Goal: Information Seeking & Learning: Find specific page/section

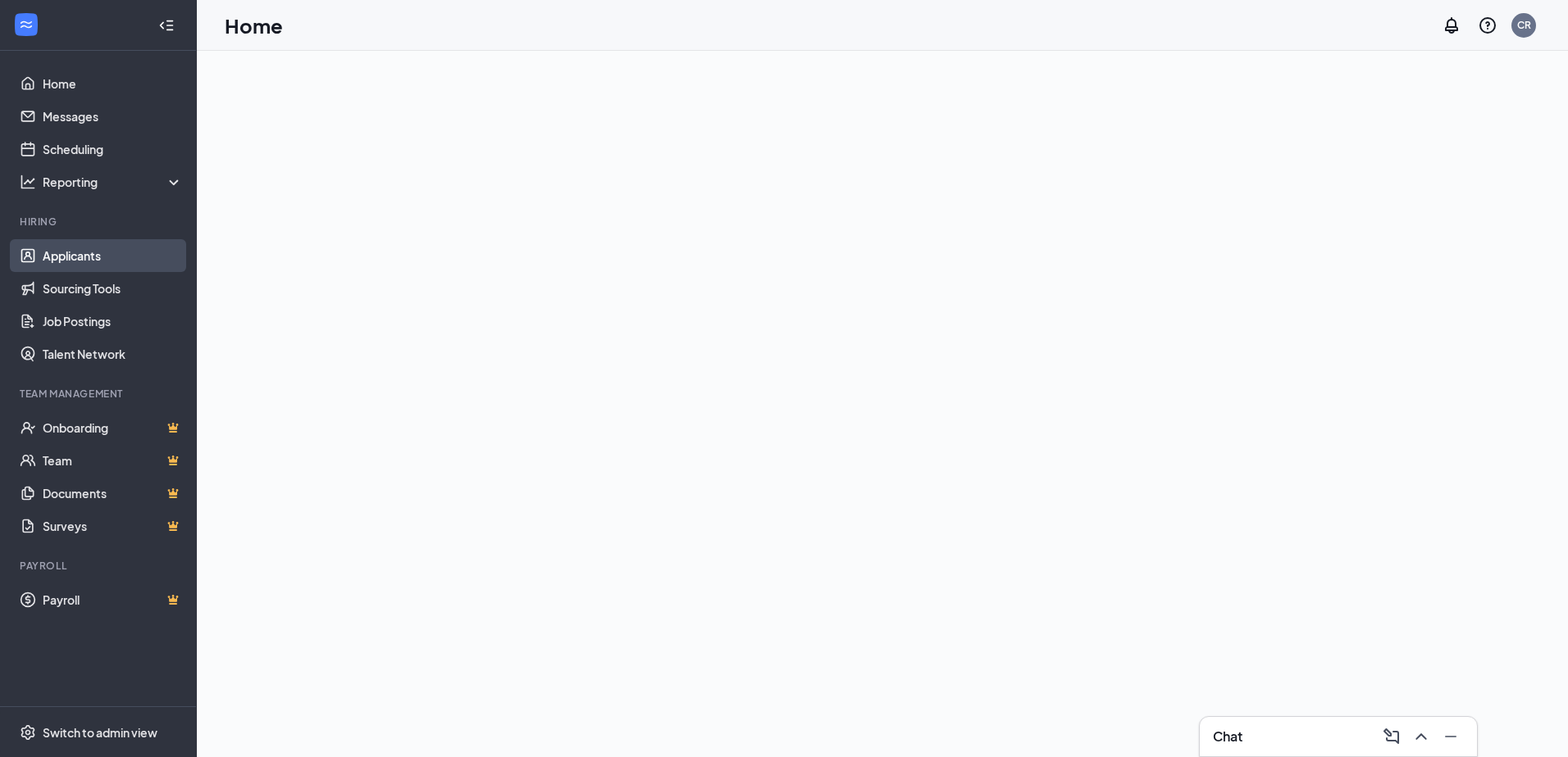
click at [45, 251] on link "Applicants" at bounding box center [112, 256] width 140 height 33
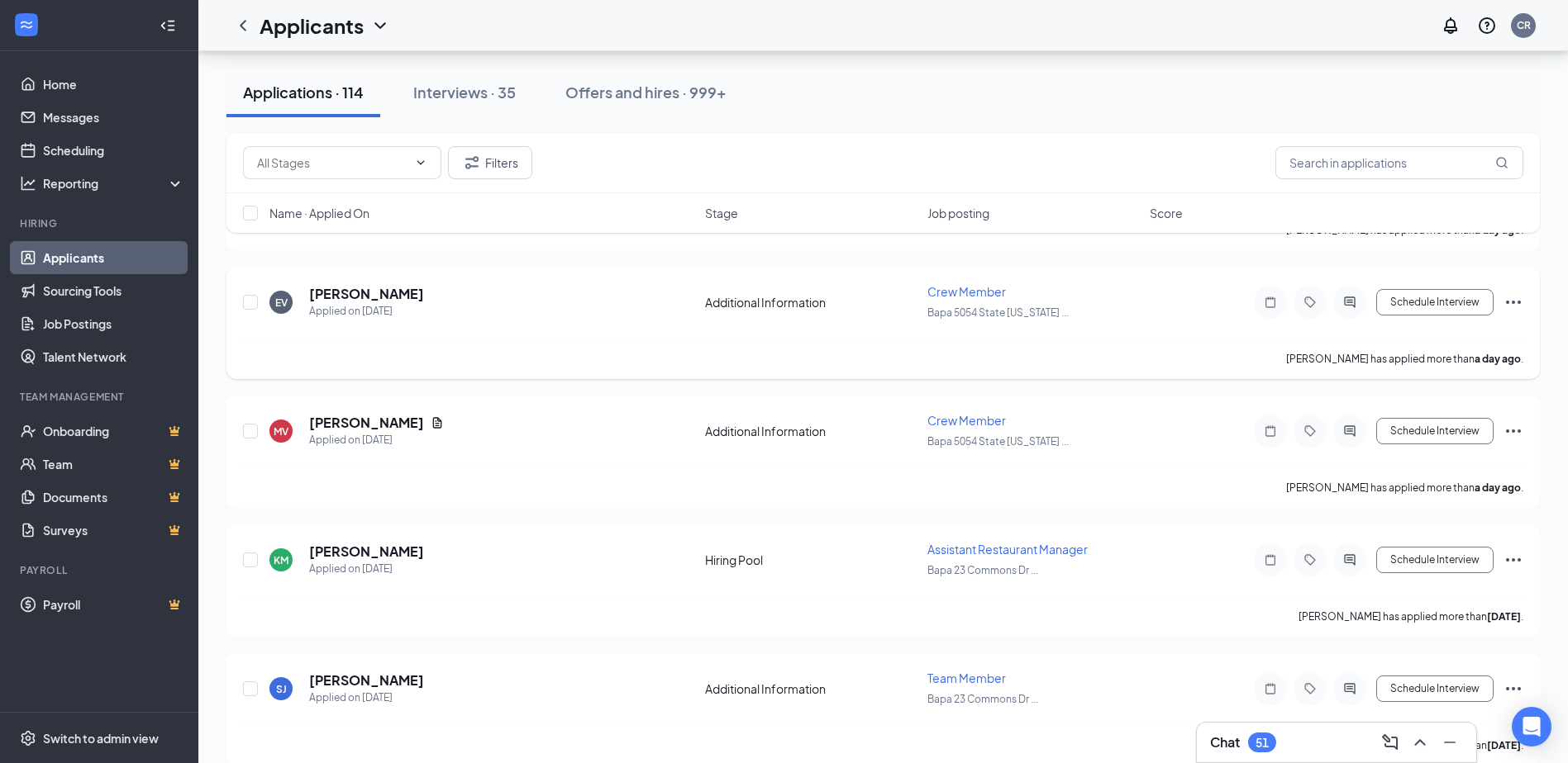
scroll to position [2064, 0]
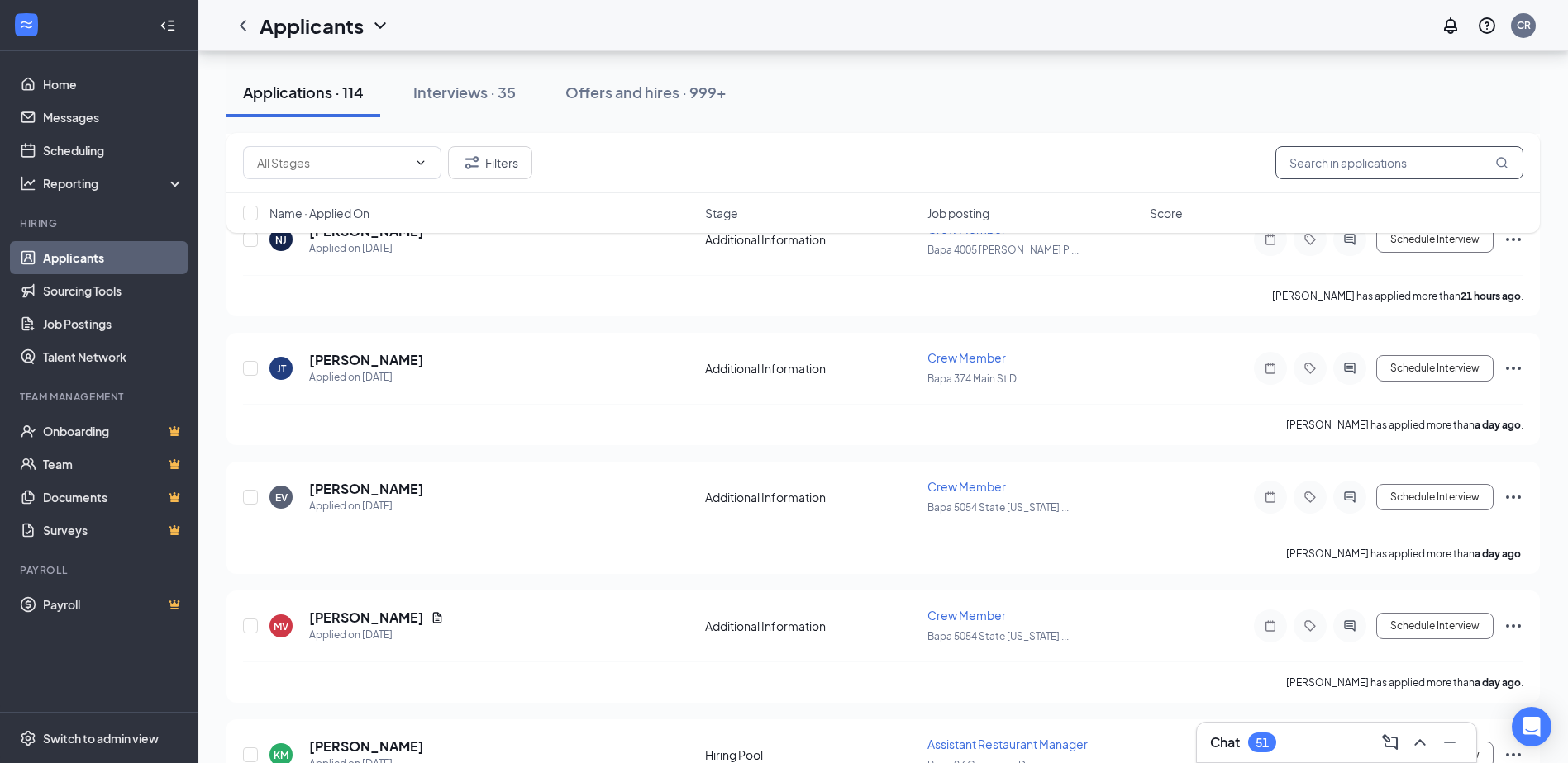
drag, startPoint x: 1390, startPoint y: 152, endPoint x: 1383, endPoint y: 163, distance: 13.0
click at [1387, 159] on input "text" at bounding box center [1399, 162] width 248 height 33
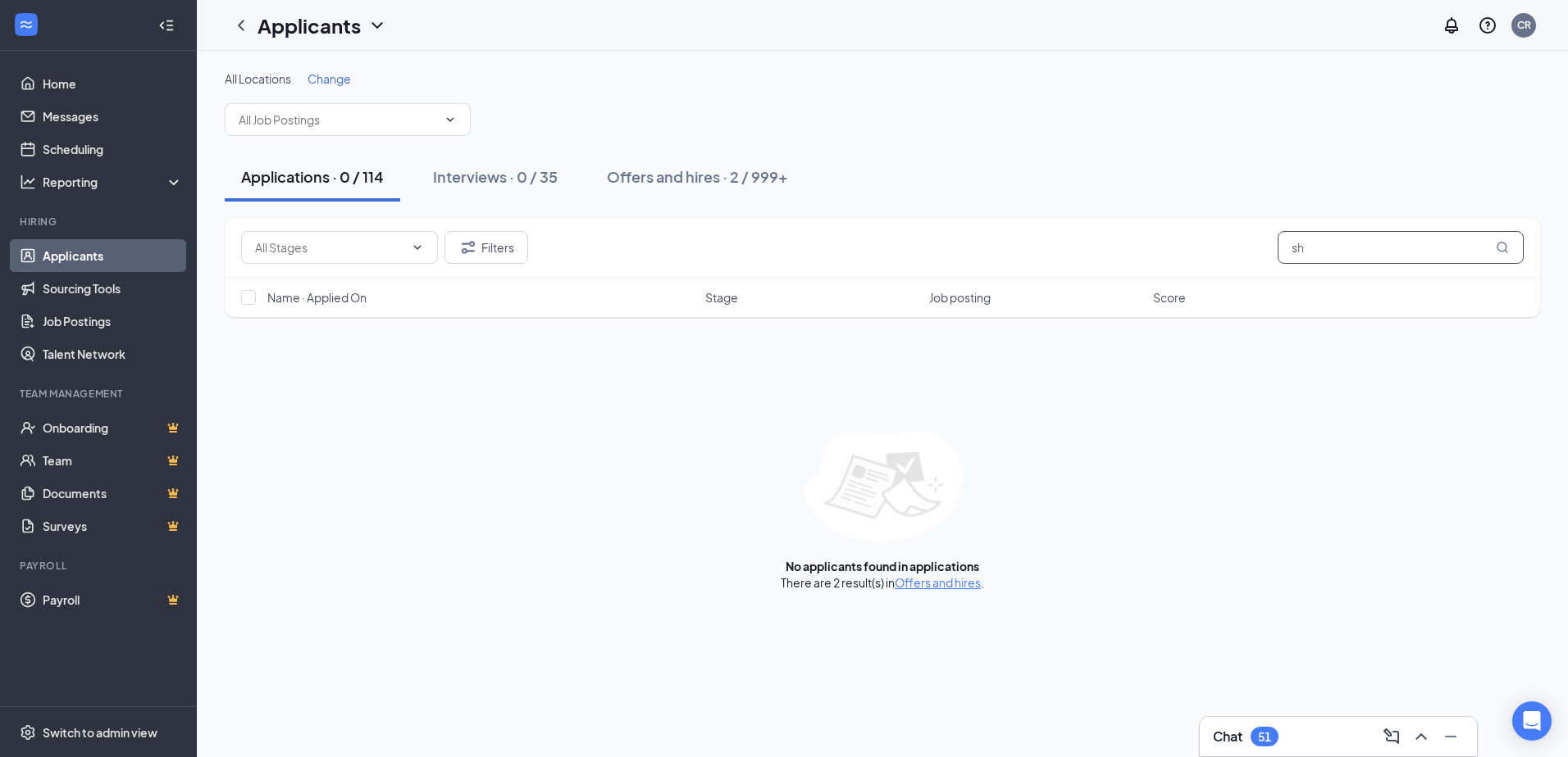
type input "s"
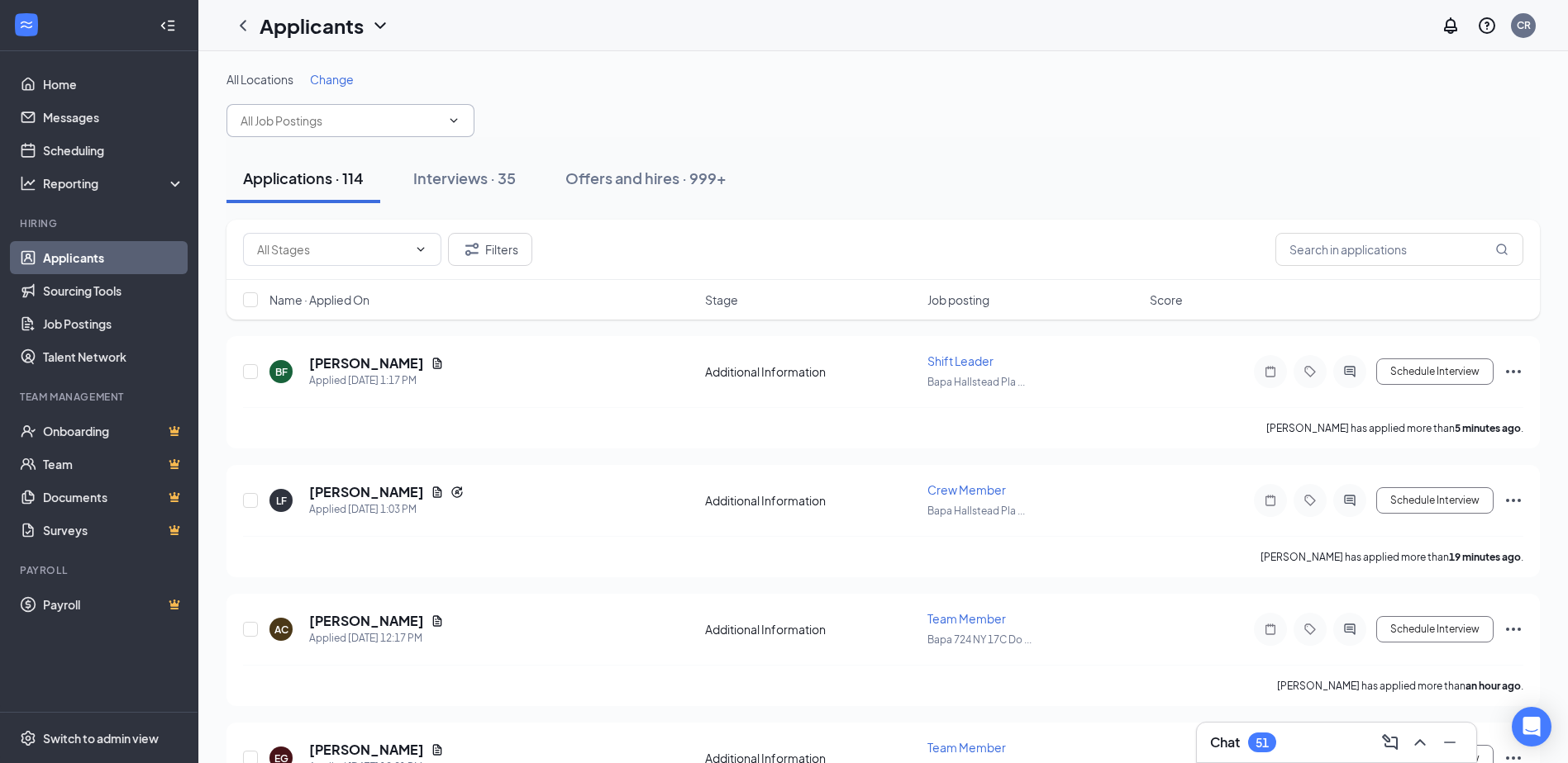
click at [373, 110] on span at bounding box center [351, 120] width 248 height 33
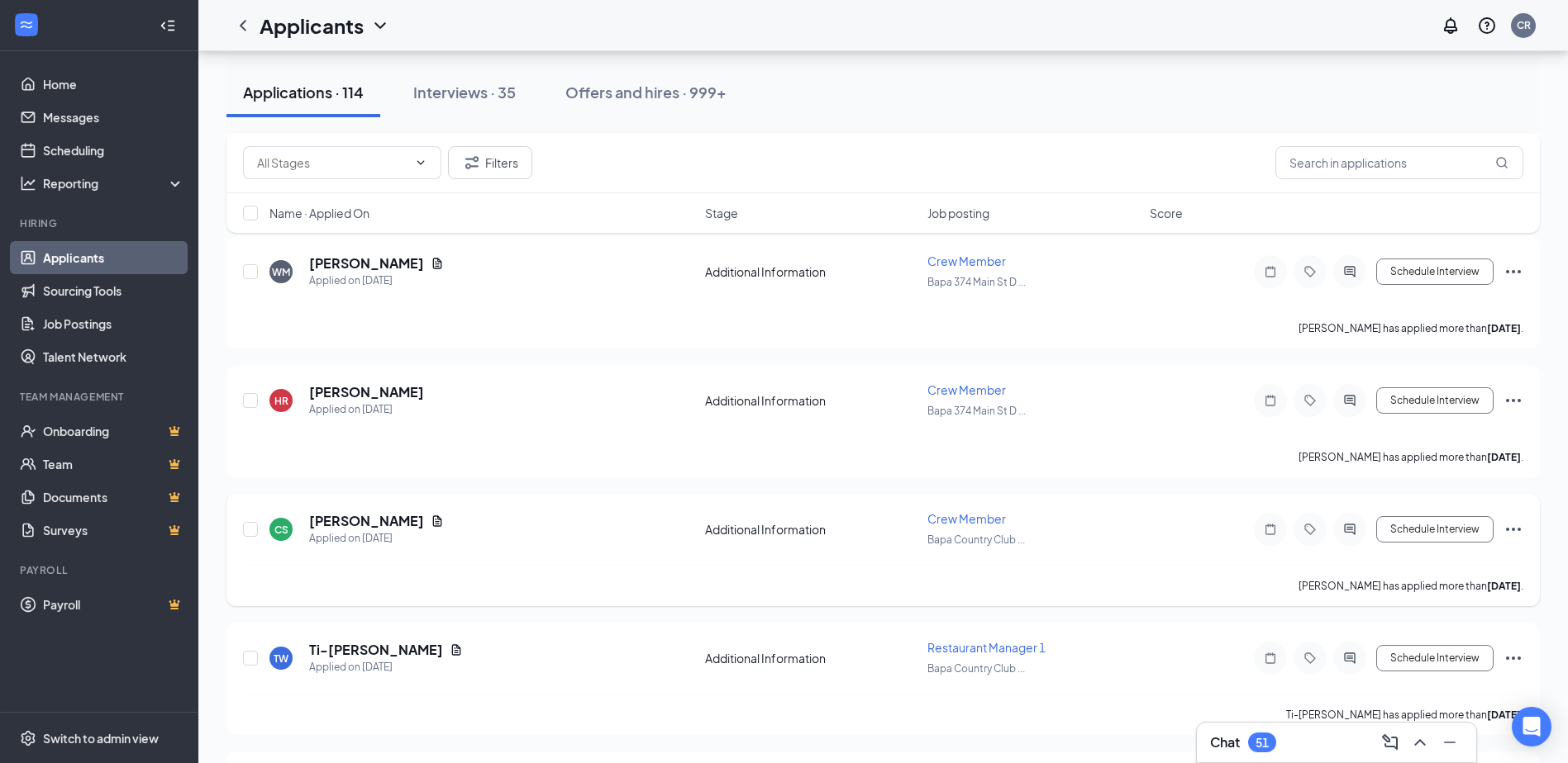
scroll to position [5286, 0]
